Goal: Task Accomplishment & Management: Manage account settings

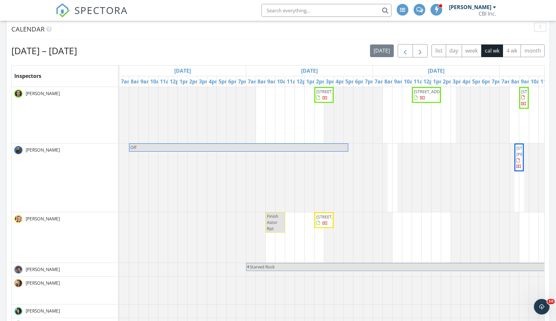
scroll to position [738, 556]
click at [419, 49] on span "button" at bounding box center [420, 51] width 8 height 8
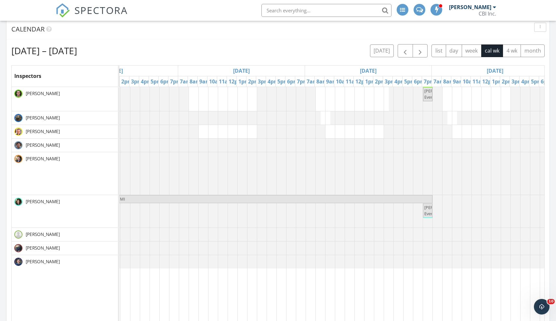
scroll to position [0, 0]
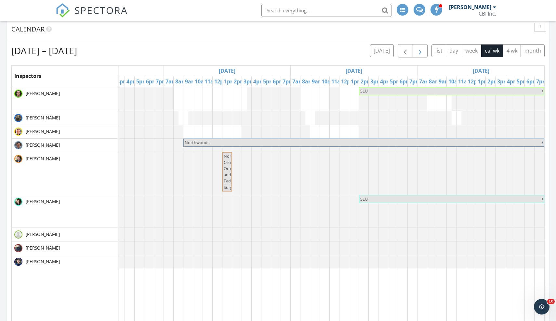
click at [421, 50] on span "button" at bounding box center [420, 51] width 8 height 8
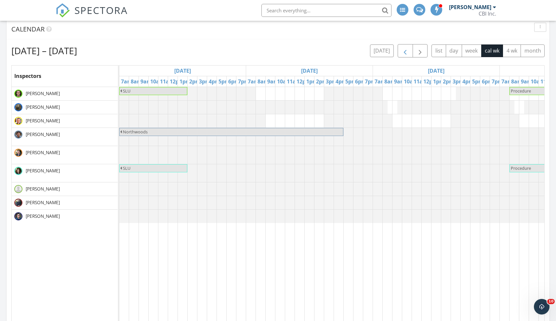
click at [406, 51] on span "button" at bounding box center [405, 51] width 8 height 8
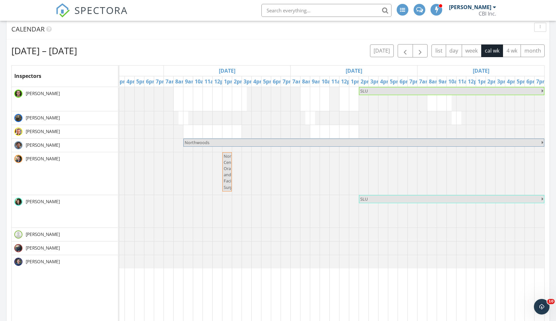
click at [227, 181] on span "Northshore Center Oral and Facial Surgery" at bounding box center [235, 171] width 23 height 37
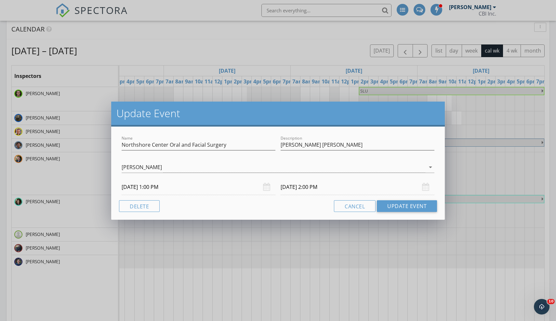
click at [452, 161] on div "Update Event Name [GEOGRAPHIC_DATA] Oral and Facial Surgery Description [PERSON…" at bounding box center [278, 160] width 556 height 321
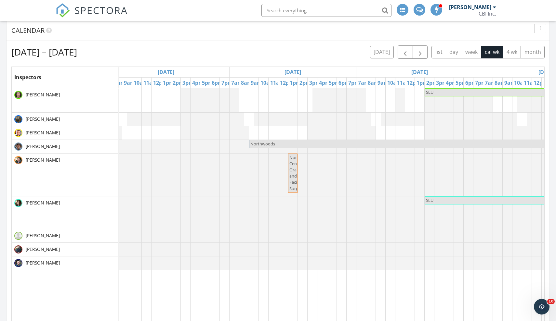
scroll to position [0, 398]
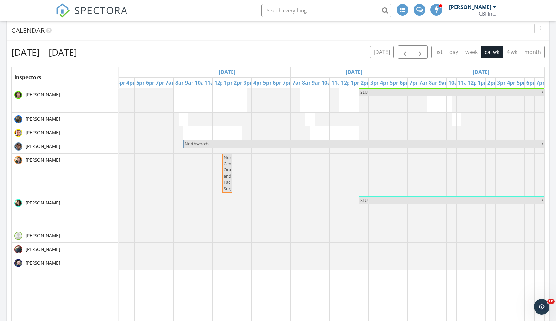
click at [215, 144] on span "Northwoods" at bounding box center [362, 144] width 357 height 6
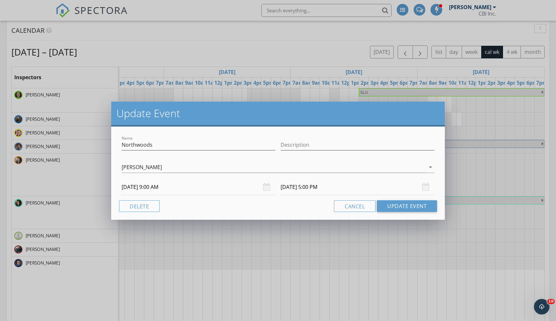
click at [141, 188] on input "[DATE] 9:00 AM" at bounding box center [199, 187] width 154 height 16
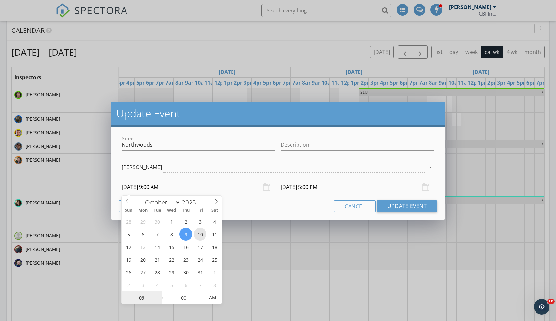
type input "[DATE] 9:00 AM"
type input "[DATE] 5:00 PM"
click at [402, 207] on button "Update Event" at bounding box center [407, 207] width 60 height 12
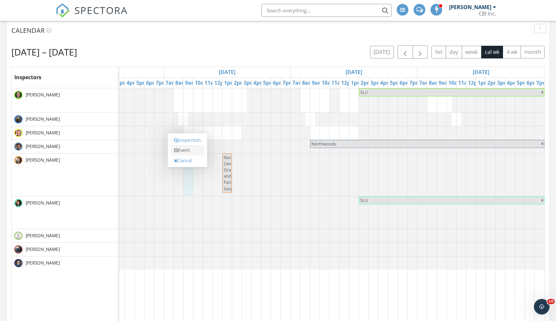
click at [189, 152] on link "Event" at bounding box center [187, 150] width 33 height 10
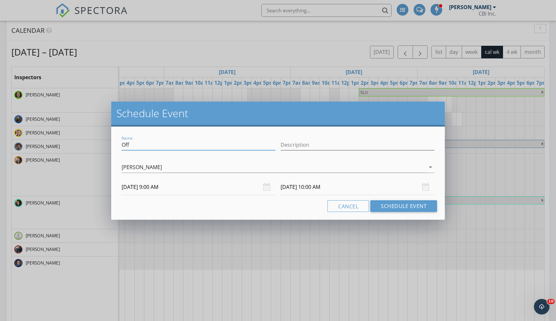
click at [152, 145] on input "Off" at bounding box center [199, 145] width 154 height 11
type input "O"
type input "[PERSON_NAME]"
click at [285, 142] on input "Description" at bounding box center [357, 145] width 154 height 11
paste input "[STREET_ADDRESS]"
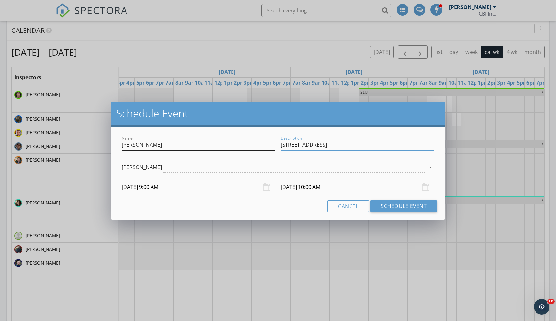
type input "[STREET_ADDRESS]"
click at [140, 145] on input "[PERSON_NAME]" at bounding box center [199, 145] width 154 height 11
type input "[PERSON_NAME] and [PERSON_NAME]"
click at [405, 206] on button "Schedule Event" at bounding box center [403, 207] width 67 height 12
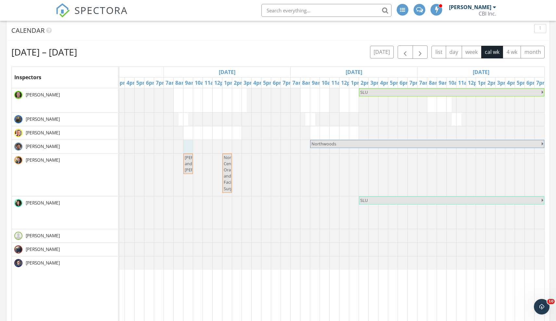
click at [186, 129] on link "Event" at bounding box center [187, 128] width 33 height 10
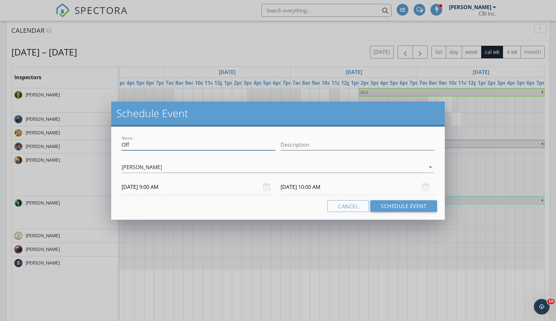
click at [146, 145] on input "Off" at bounding box center [199, 145] width 154 height 11
type input "O"
type input "[PERSON_NAME] and [PERSON_NAME]"
click at [301, 143] on input "Description" at bounding box center [357, 145] width 154 height 11
paste input "[STREET_ADDRESS]"
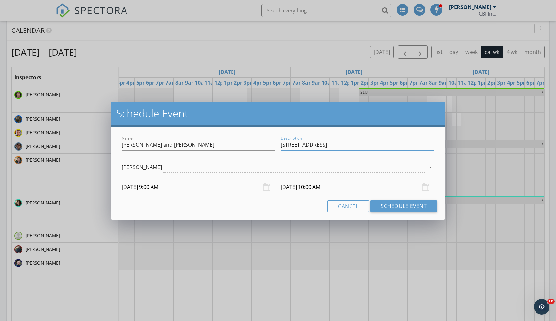
type input "[STREET_ADDRESS]"
click at [318, 187] on input "[DATE] 10:00 AM" at bounding box center [357, 187] width 154 height 16
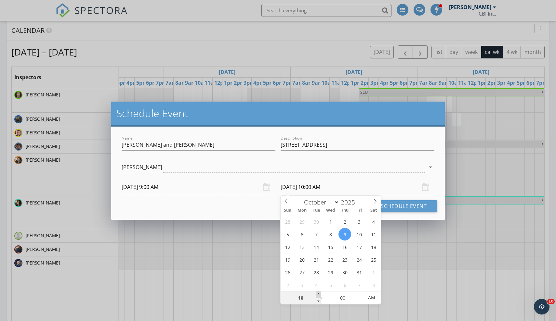
type input "11"
type input "[DATE] 11:00 AM"
click at [318, 294] on span at bounding box center [318, 295] width 5 height 6
type input "12"
type input "[DATE] 12:00 PM"
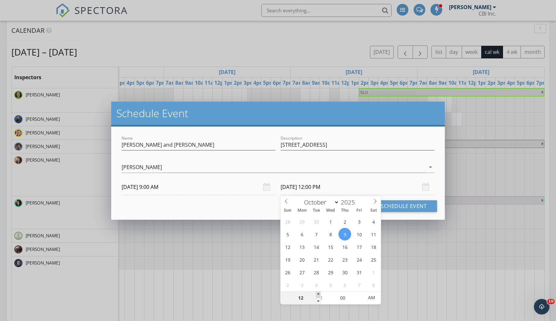
click at [318, 294] on span at bounding box center [318, 295] width 5 height 6
click at [408, 204] on button "Schedule Event" at bounding box center [403, 207] width 67 height 12
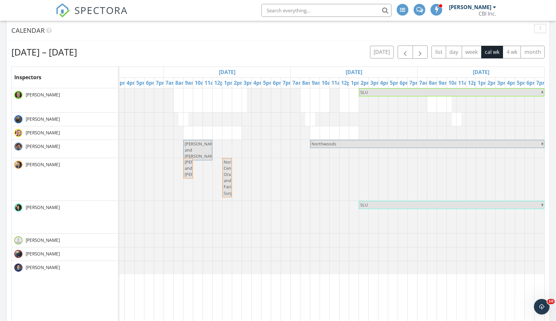
click at [188, 167] on span "[PERSON_NAME] and [PERSON_NAME]" at bounding box center [201, 168] width 33 height 18
select select "9"
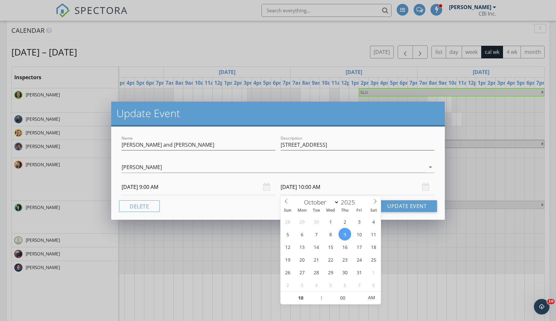
click at [329, 189] on input "[DATE] 10:00 AM" at bounding box center [357, 187] width 154 height 16
type input "05"
type input "[DATE] 10:05 AM"
click at [360, 294] on span at bounding box center [360, 295] width 5 height 6
type input "10"
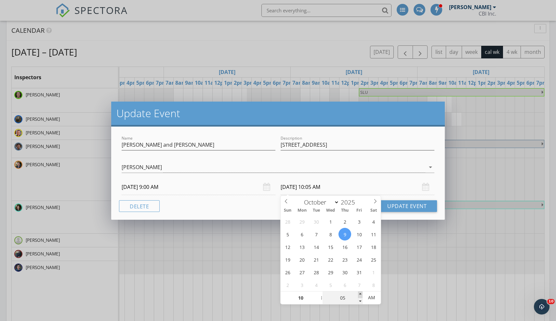
type input "[DATE] 10:10 AM"
click at [360, 294] on span at bounding box center [360, 295] width 5 height 6
type input "05"
type input "[DATE] 10:05 AM"
click at [360, 302] on span at bounding box center [360, 301] width 5 height 6
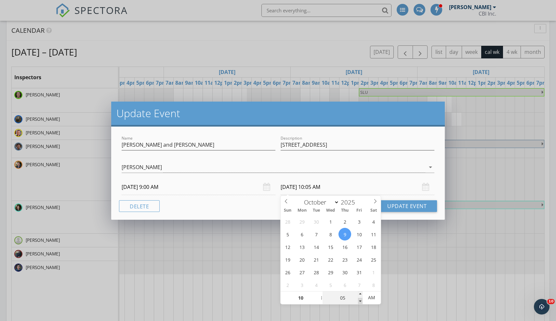
type input "00"
type input "[DATE] 10:00 AM"
click at [360, 302] on span at bounding box center [360, 301] width 5 height 6
type input "11"
type input "[DATE] 11:00 AM"
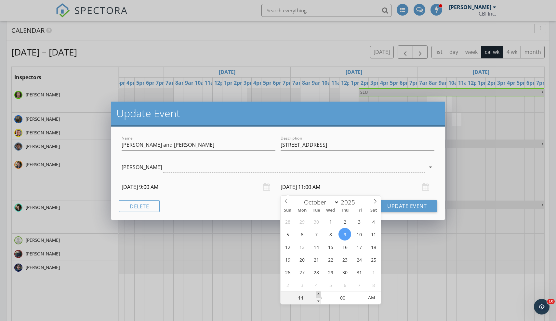
click at [319, 293] on span at bounding box center [318, 295] width 5 height 6
type input "12"
type input "[DATE] 12:00 PM"
click at [319, 293] on span at bounding box center [318, 295] width 5 height 6
click at [404, 204] on button "Update Event" at bounding box center [407, 207] width 60 height 12
